Goal: Information Seeking & Learning: Learn about a topic

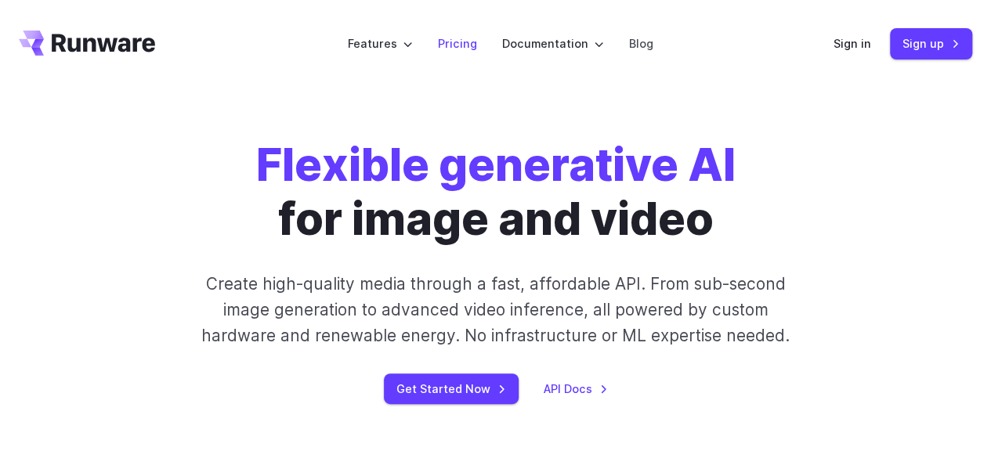
click at [453, 49] on link "Pricing" at bounding box center [457, 43] width 39 height 18
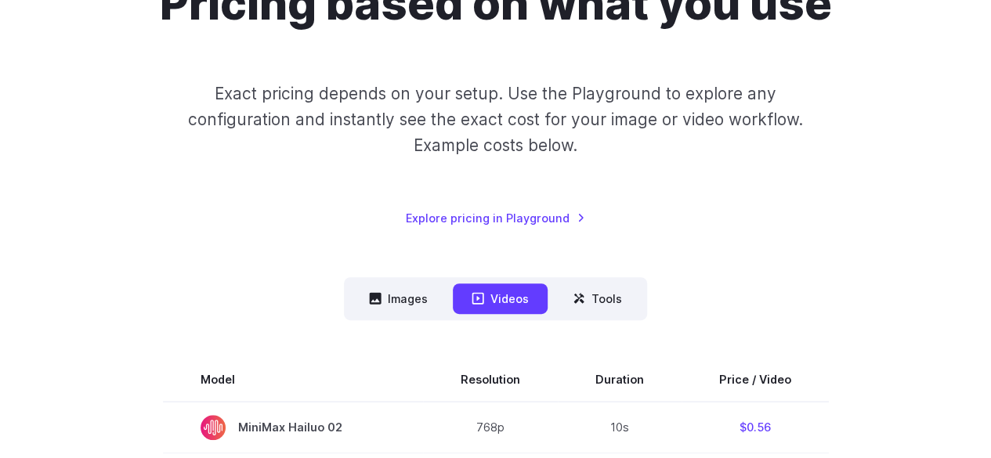
scroll to position [182, 0]
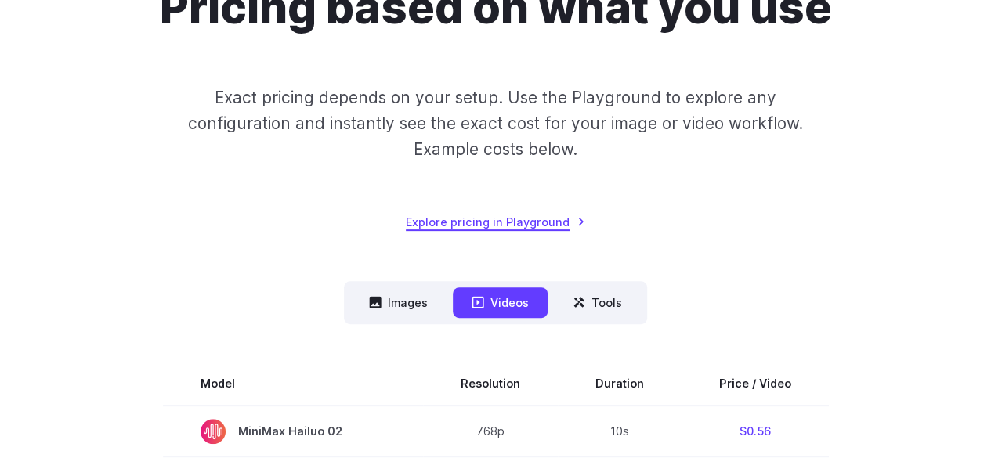
click at [493, 229] on link "Explore pricing in Playground" at bounding box center [495, 222] width 179 height 18
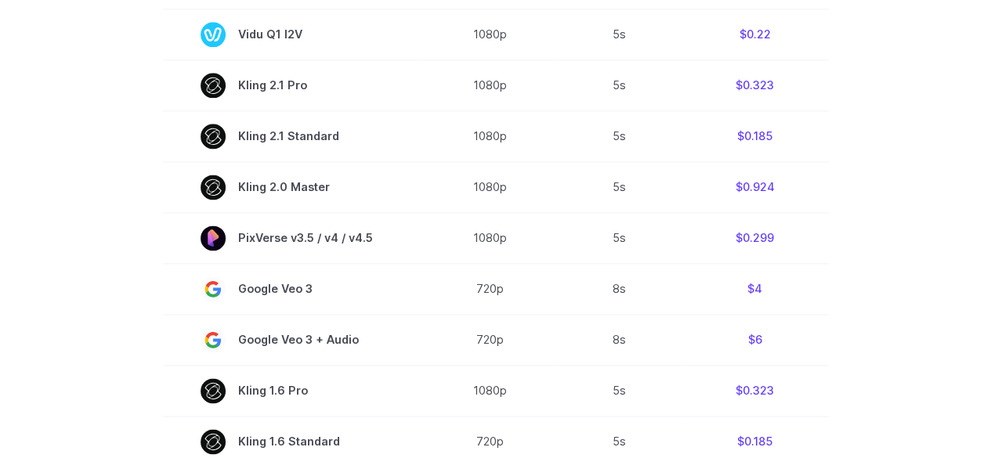
scroll to position [986, 0]
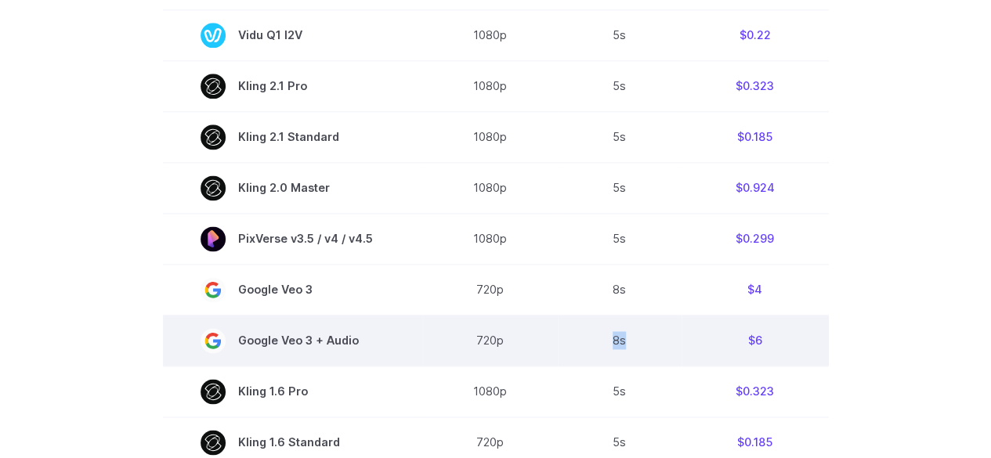
drag, startPoint x: 627, startPoint y: 358, endPoint x: 588, endPoint y: 352, distance: 39.5
click at [588, 352] on td "8s" at bounding box center [620, 340] width 124 height 51
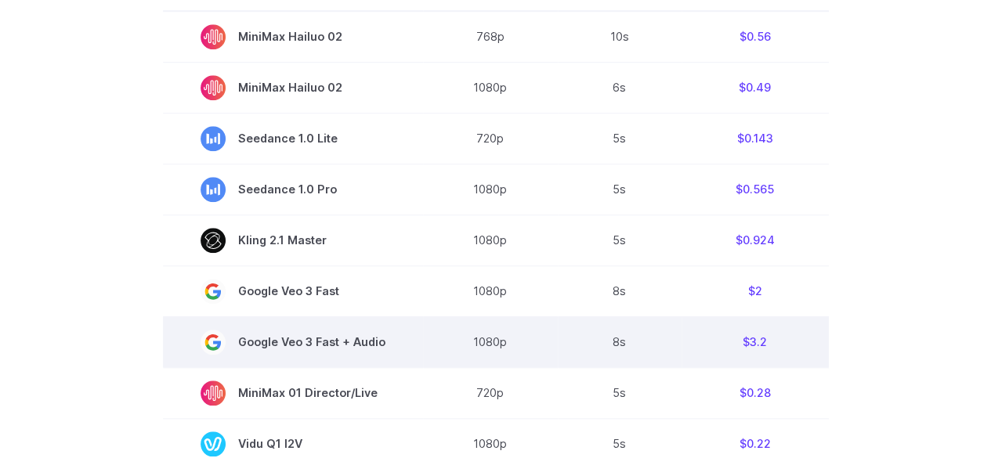
scroll to position [576, 0]
drag, startPoint x: 478, startPoint y: 339, endPoint x: 628, endPoint y: 337, distance: 149.6
click at [628, 337] on tr "Google Veo 3 Fast + Audio 1080p 8s $3.2" at bounding box center [496, 342] width 666 height 51
click at [628, 337] on td "8s" at bounding box center [620, 342] width 124 height 51
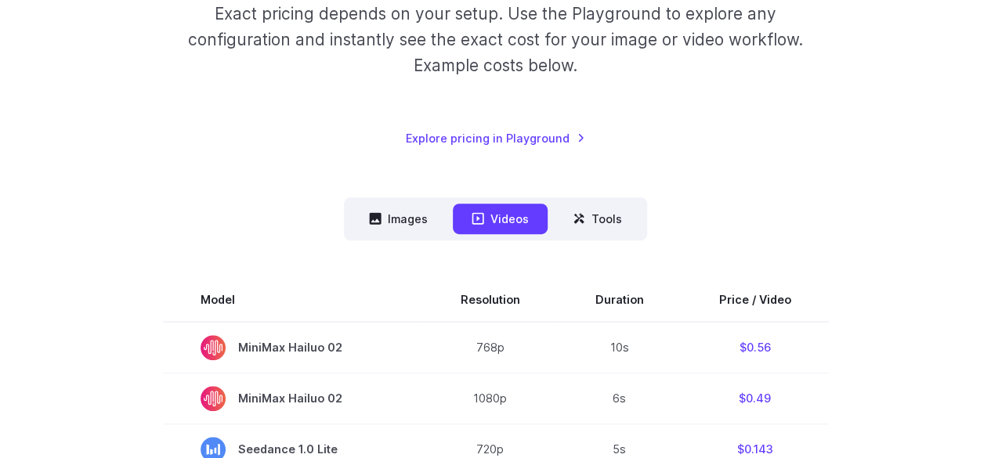
scroll to position [264, 0]
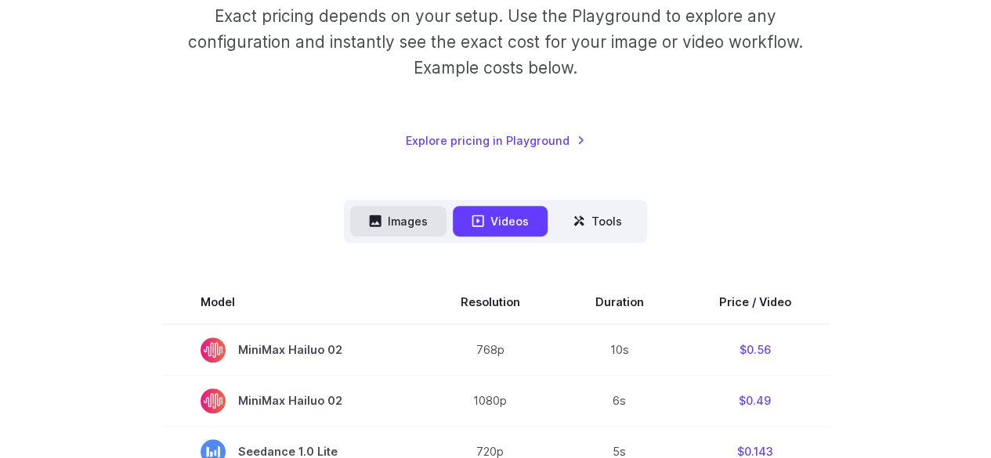
drag, startPoint x: 414, startPoint y: 203, endPoint x: 414, endPoint y: 222, distance: 19.6
click at [414, 222] on nav "Images Videos Tools ****** ****** *****" at bounding box center [495, 221] width 303 height 43
click at [414, 222] on button "Images" at bounding box center [398, 221] width 96 height 31
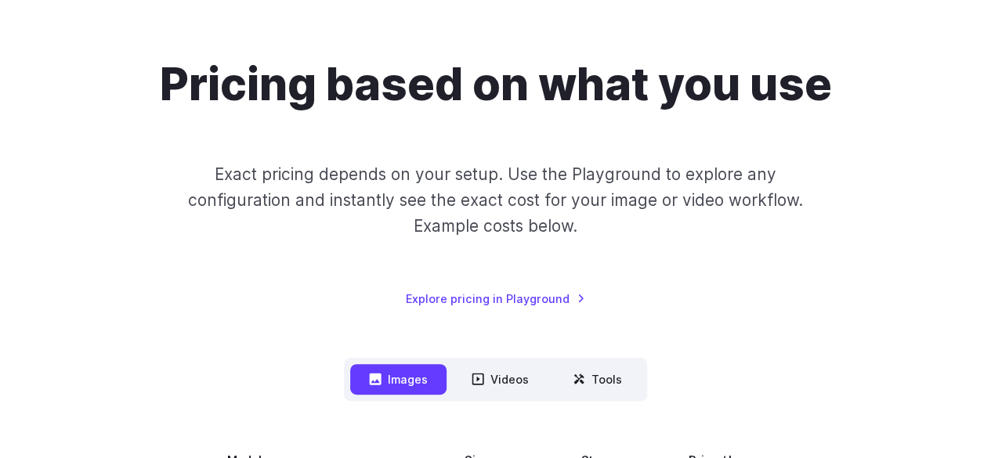
scroll to position [0, 0]
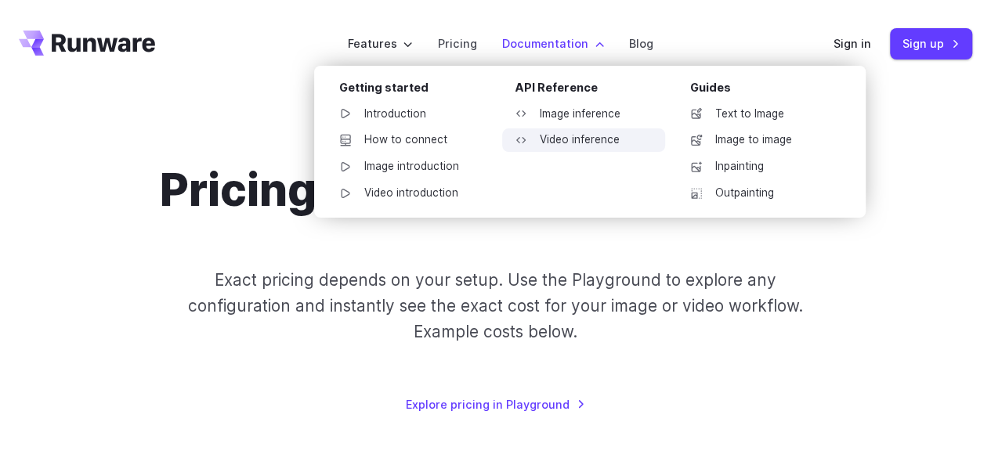
click at [585, 148] on link "Video inference" at bounding box center [583, 139] width 163 height 23
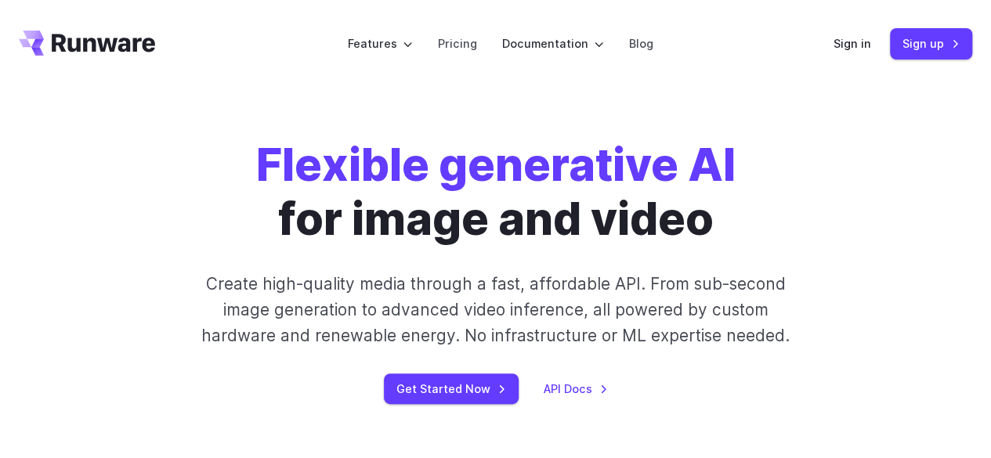
click at [573, 287] on p "Create high-quality media through a fast, affordable API. From sub-second image…" at bounding box center [495, 310] width 610 height 78
